Goal: Navigation & Orientation: Find specific page/section

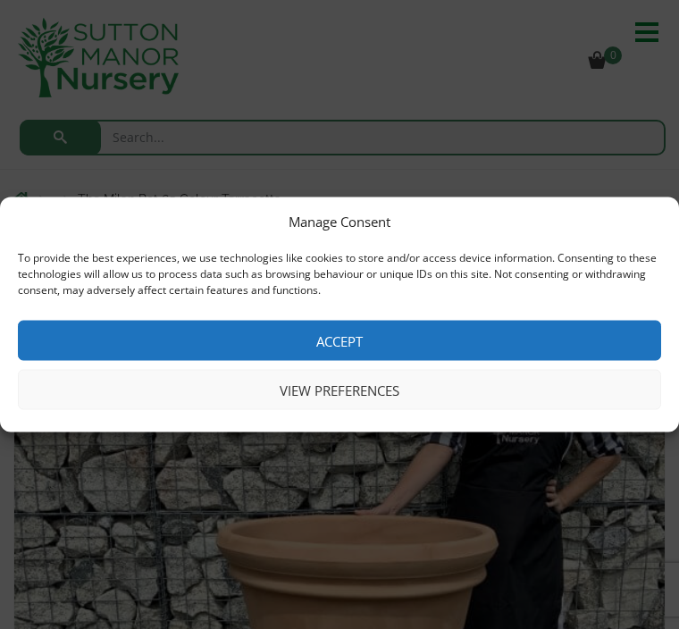
click at [381, 391] on button "View preferences" at bounding box center [339, 390] width 643 height 40
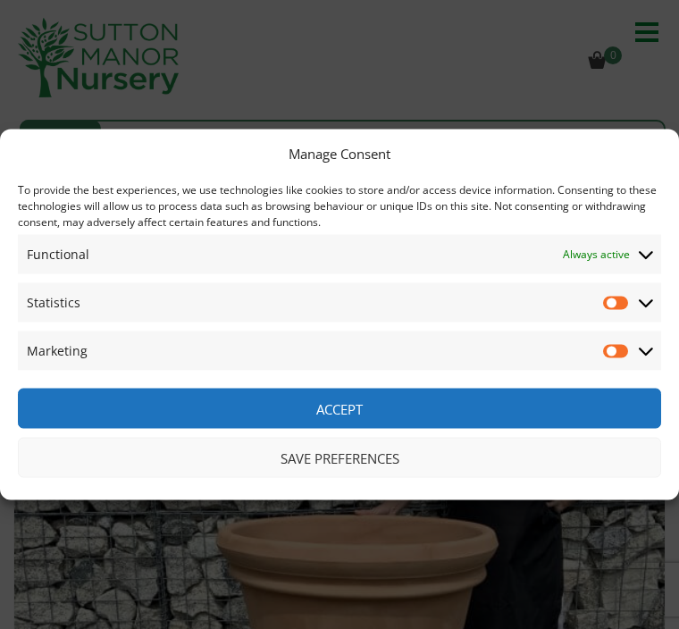
click at [629, 295] on input "Statistics" at bounding box center [616, 303] width 27 height 18
checkbox input "true"
click at [633, 334] on span "Marketing Marketing" at bounding box center [339, 350] width 643 height 39
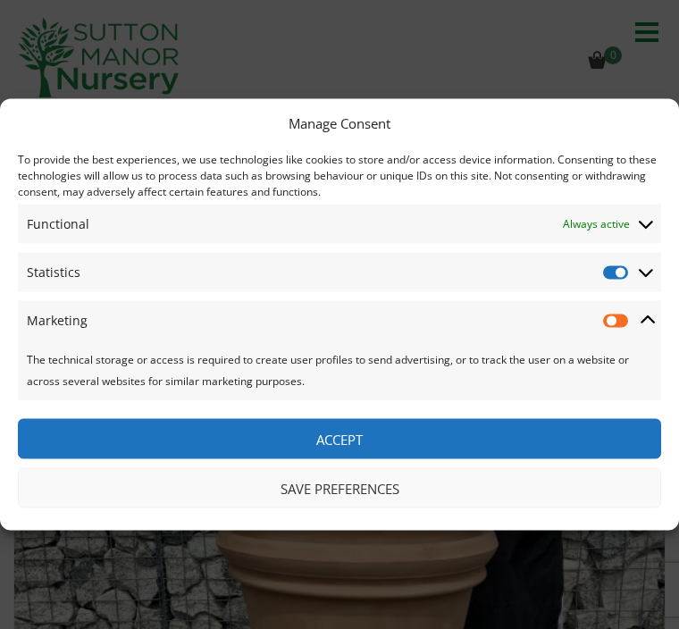
click at [622, 313] on input "Marketing" at bounding box center [616, 321] width 27 height 18
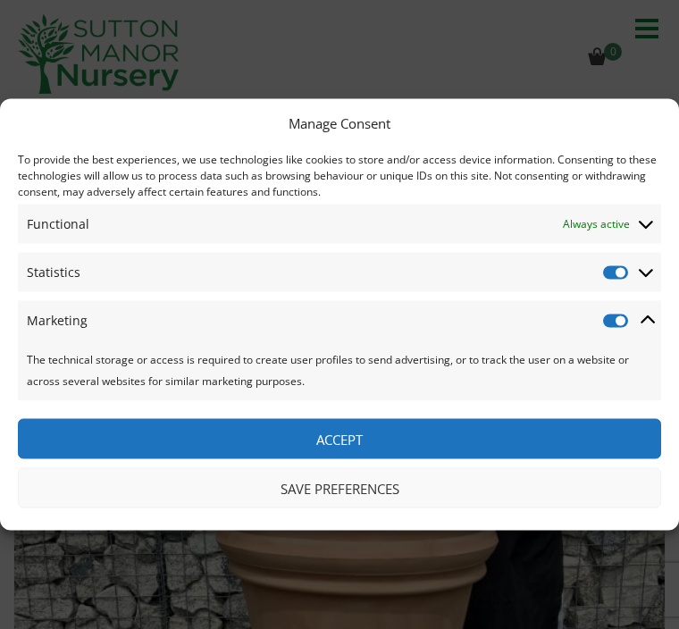
scroll to position [14, 0]
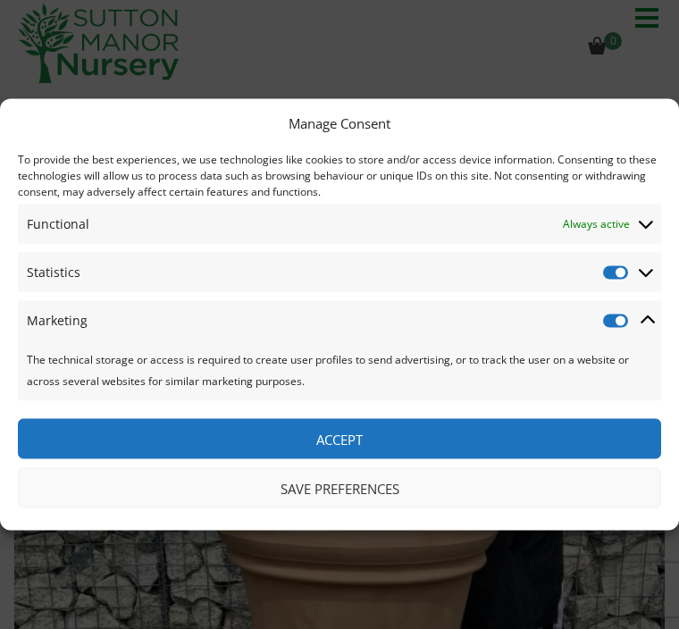
click at [605, 330] on input "Marketing" at bounding box center [616, 321] width 27 height 18
checkbox input "false"
click at [594, 292] on span "Statistics Statistics" at bounding box center [339, 272] width 643 height 39
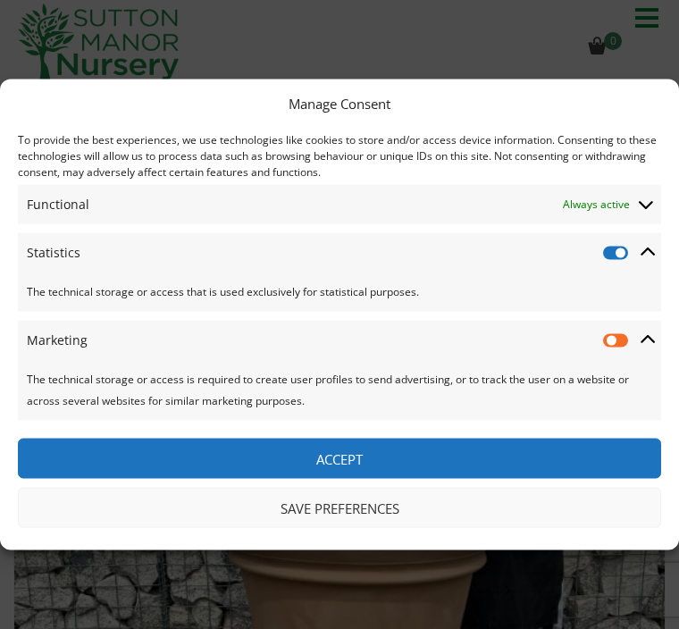
click at [612, 262] on input "Statistics" at bounding box center [616, 253] width 27 height 18
checkbox input "false"
click at [404, 528] on button "Save preferences" at bounding box center [339, 508] width 643 height 40
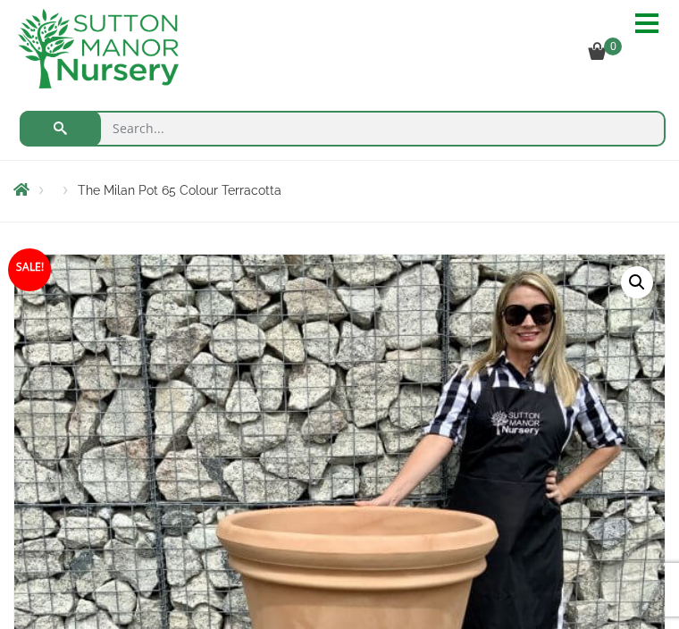
scroll to position [0, 0]
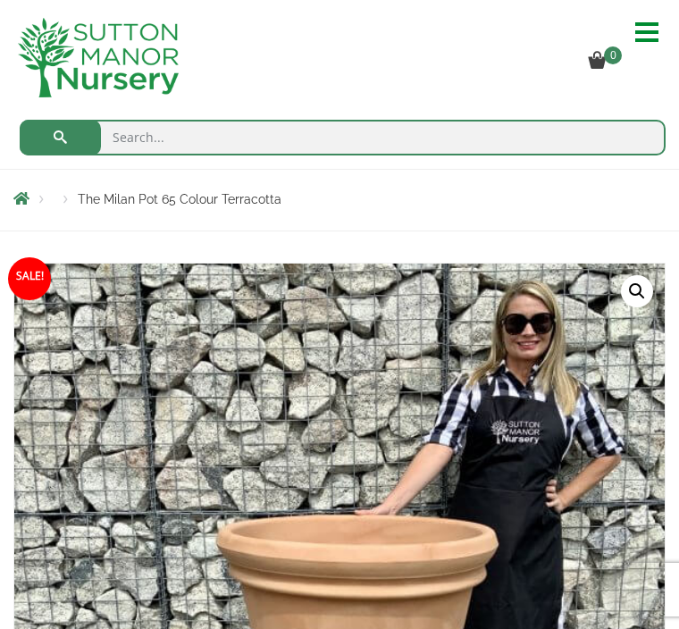
click at [127, 199] on span "The Milan Pot 65 Colour Terracotta" at bounding box center [180, 199] width 204 height 14
click at [642, 37] on span at bounding box center [652, 32] width 35 height 29
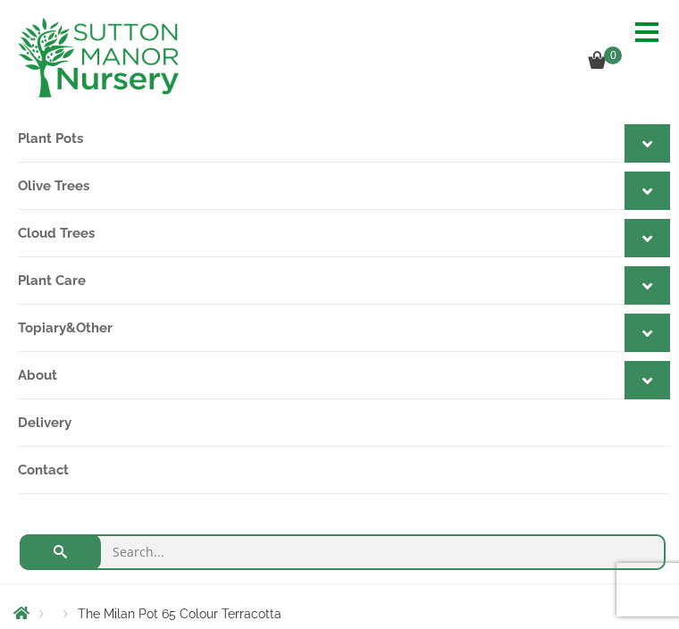
click at [643, 146] on icon at bounding box center [647, 144] width 10 height 16
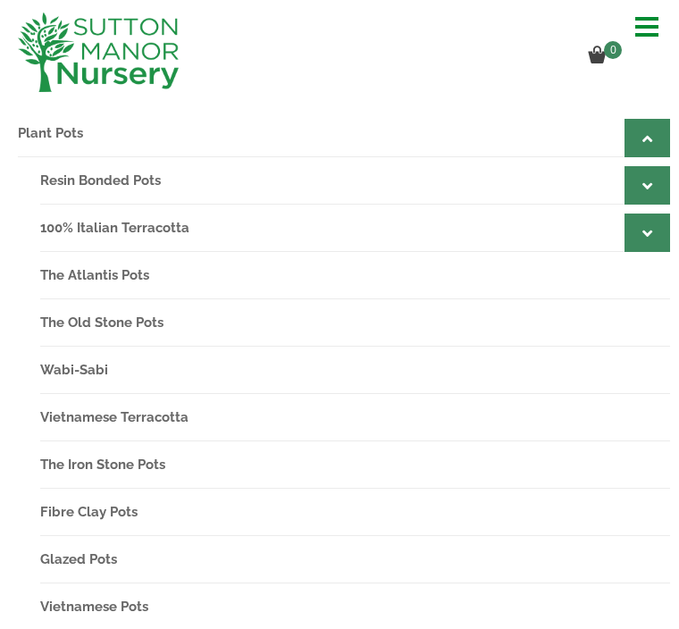
scroll to position [2, 0]
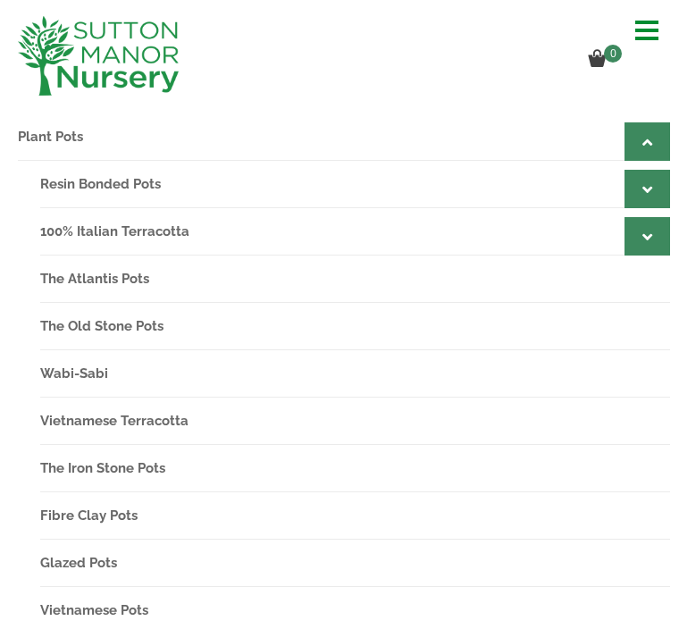
click at [74, 141] on link "Plant Pots" at bounding box center [344, 136] width 652 height 47
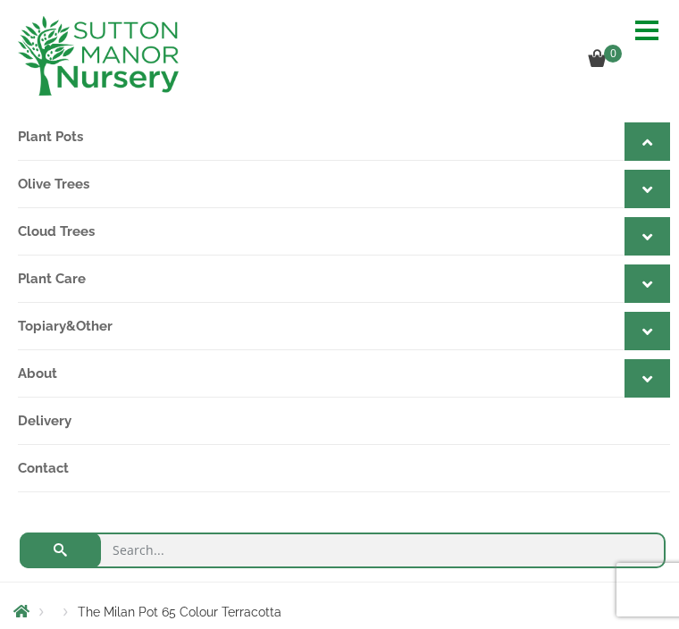
click at [60, 145] on link "Plant Pots" at bounding box center [344, 136] width 652 height 47
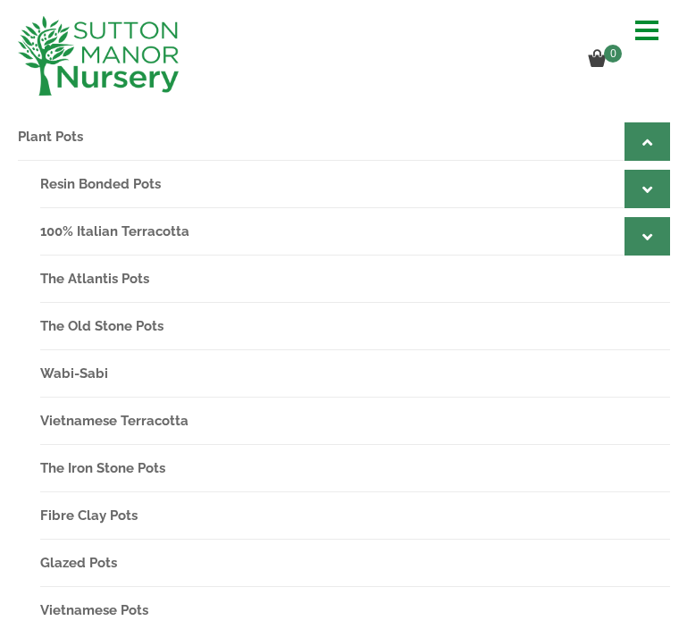
click at [185, 238] on link "100% Italian Terracotta" at bounding box center [355, 231] width 630 height 47
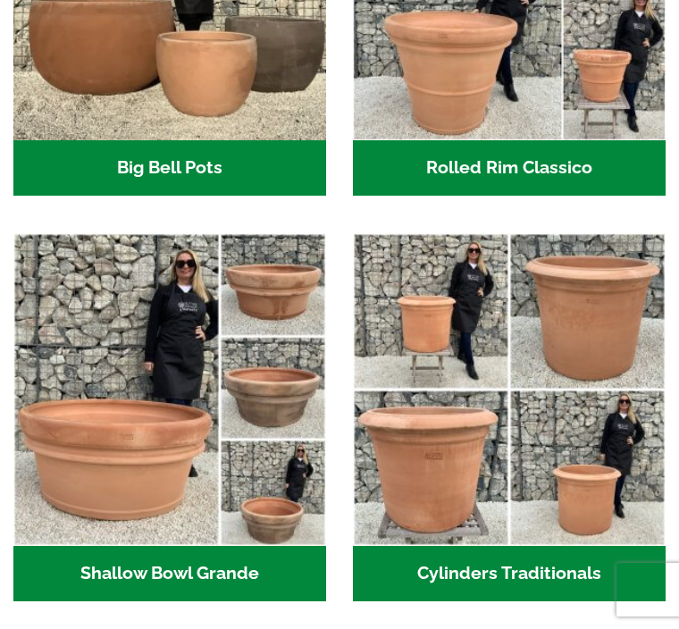
scroll to position [785, 0]
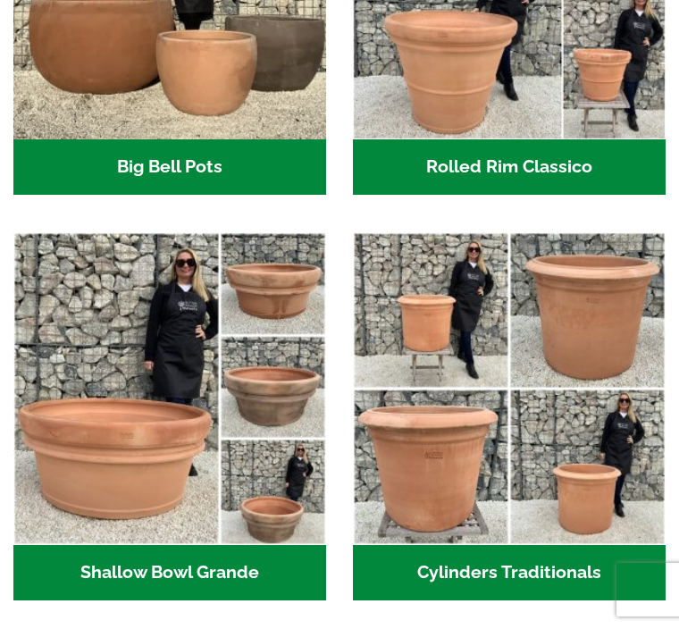
click at [246, 578] on h2 "Shallow Bowl Grande (2)" at bounding box center [169, 572] width 313 height 55
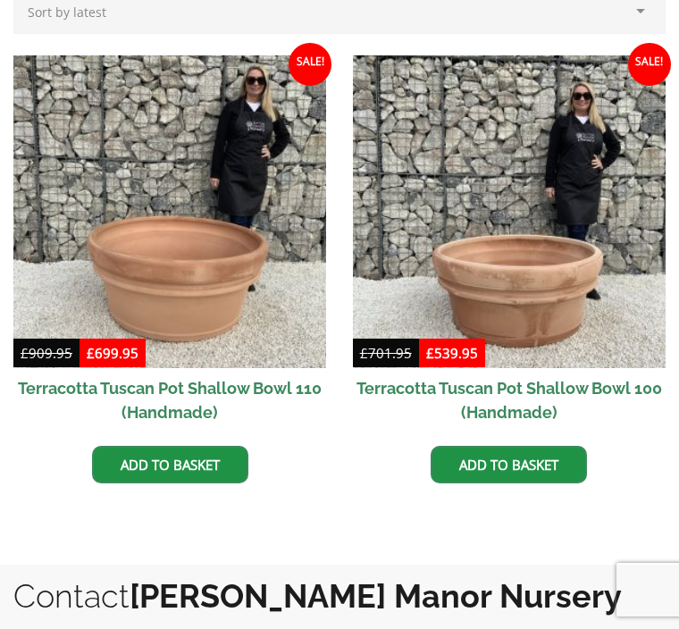
scroll to position [876, 0]
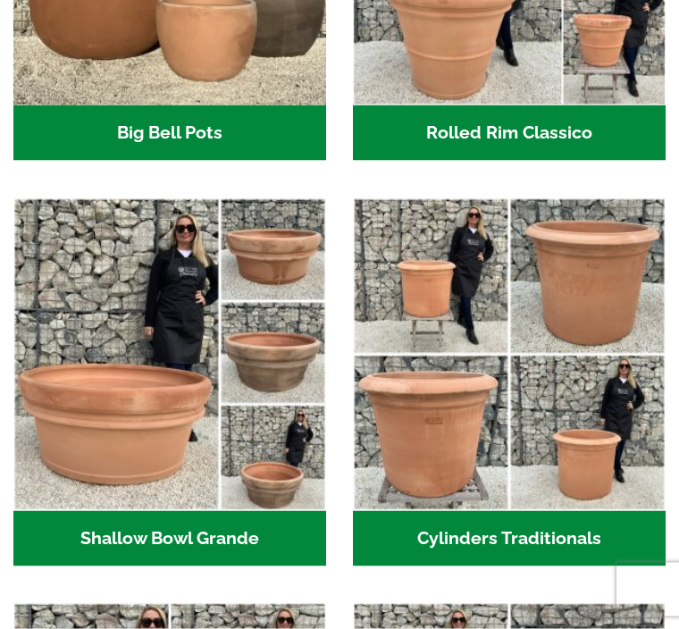
scroll to position [882, 0]
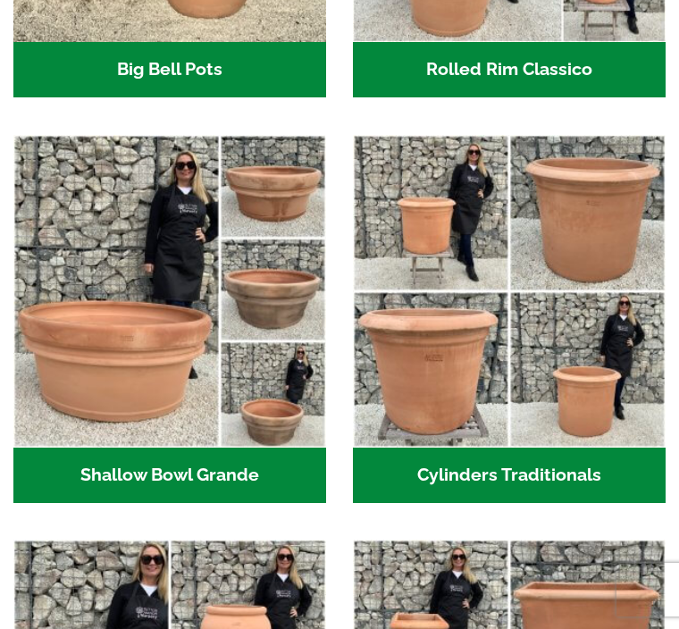
click at [518, 486] on h2 "Cylinders Traditionals (2)" at bounding box center [509, 474] width 313 height 55
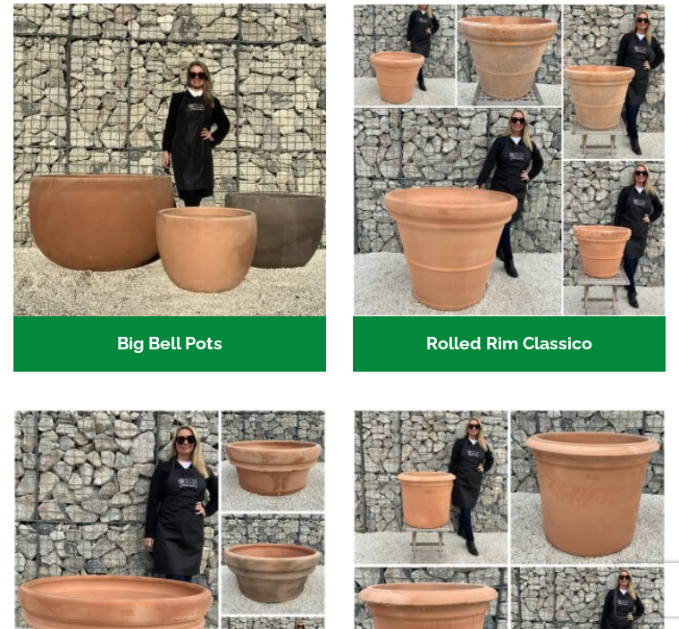
scroll to position [598, 0]
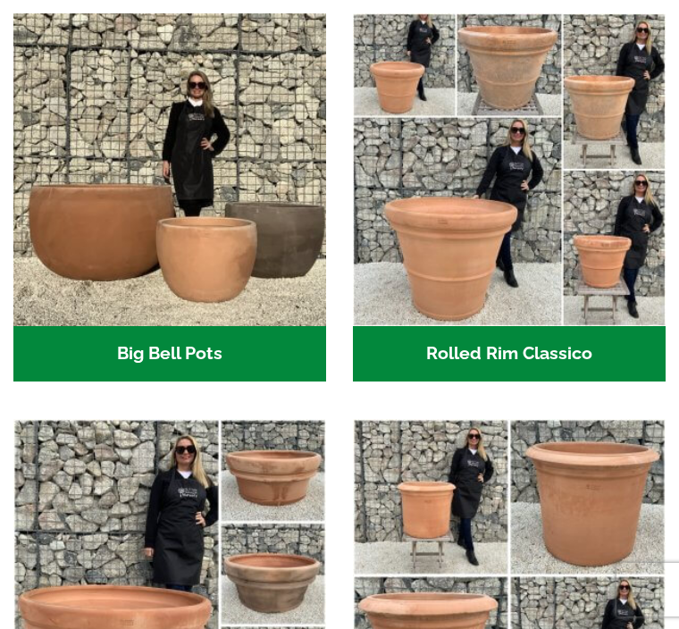
click at [564, 362] on h2 "Rolled Rim Classico (7)" at bounding box center [509, 353] width 313 height 55
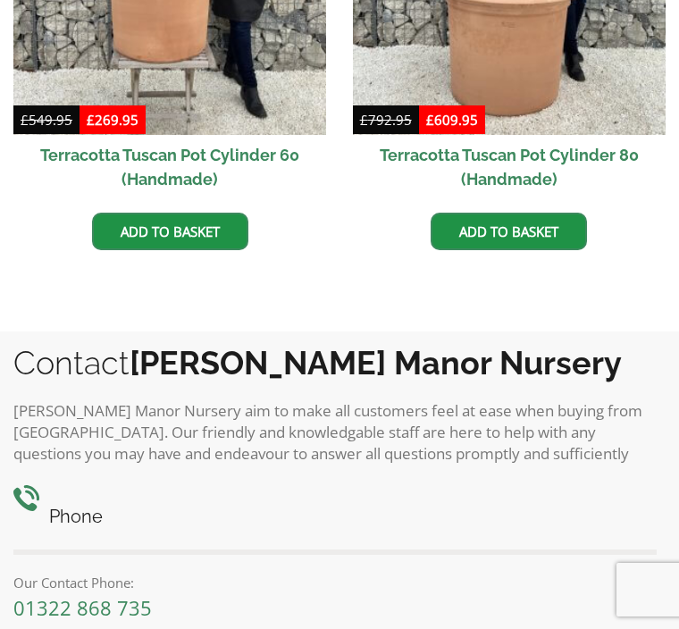
scroll to position [1066, 0]
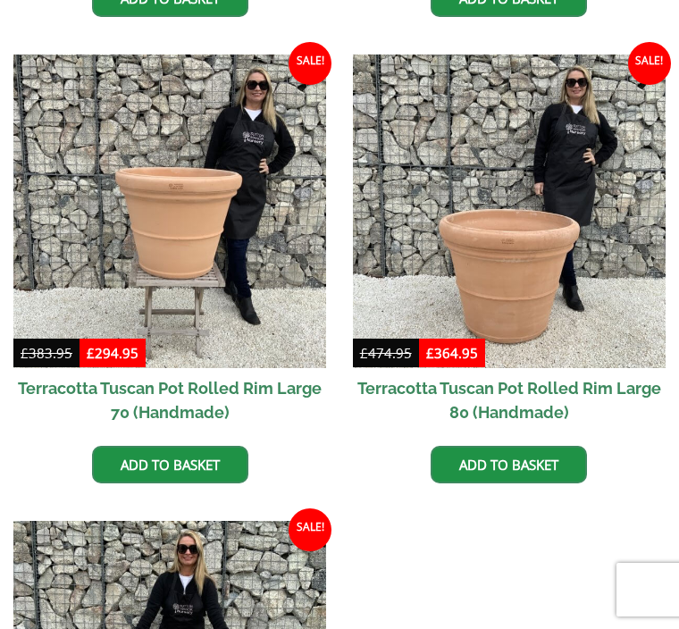
scroll to position [1792, 0]
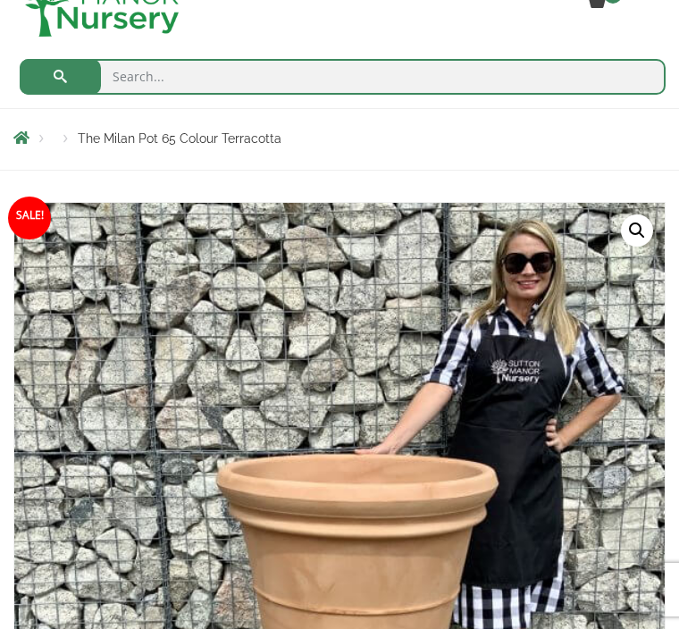
scroll to position [61, 0]
